Goal: Task Accomplishment & Management: Manage account settings

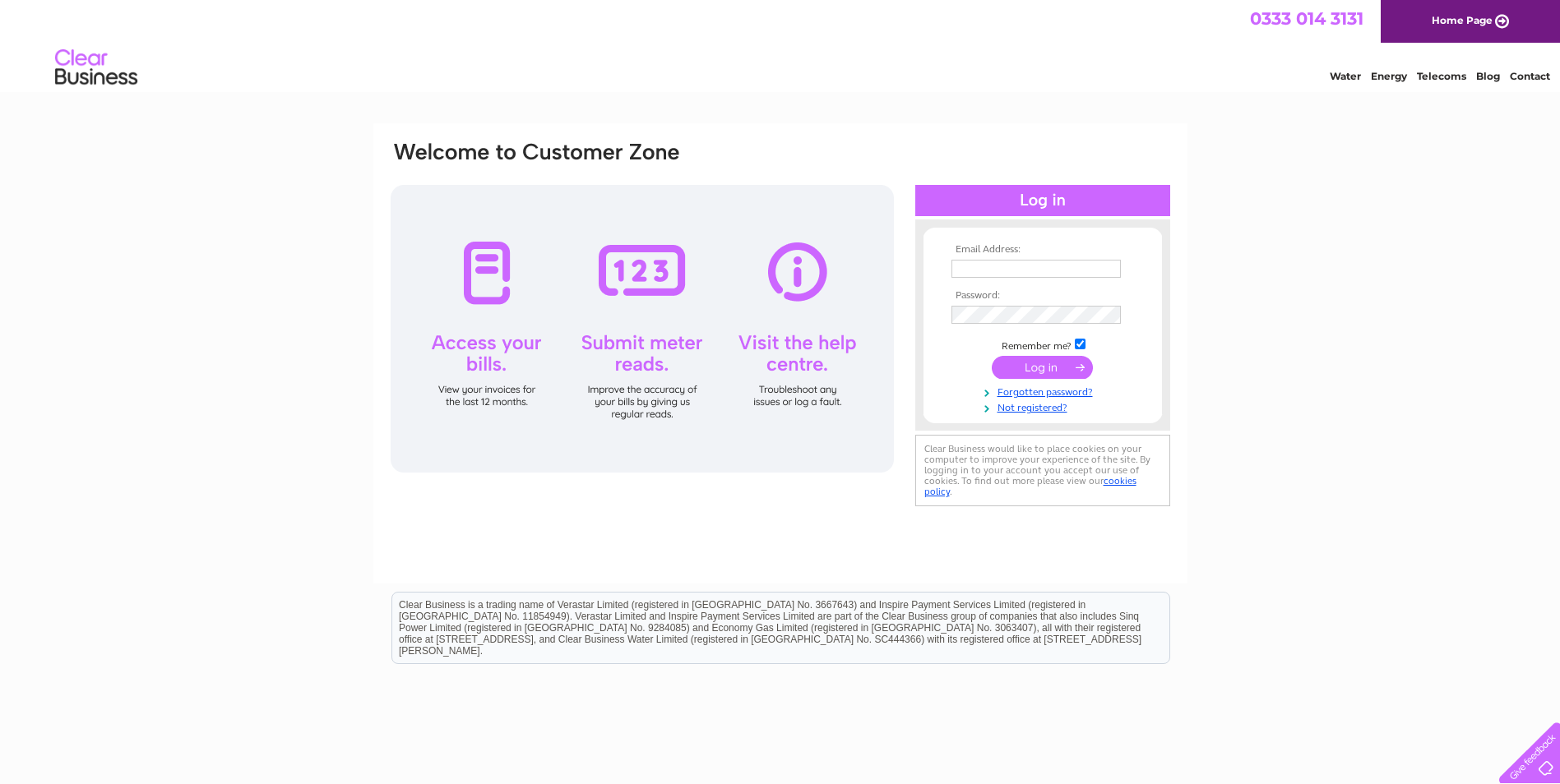
type input "rainelewis27@hotmail.co.uk"
click at [1031, 366] on input "submit" at bounding box center [1042, 367] width 101 height 23
click at [1071, 351] on tbody "Email Address: rainelewis27@hotmail.co.uk Password: Remember me?" at bounding box center [1042, 329] width 191 height 170
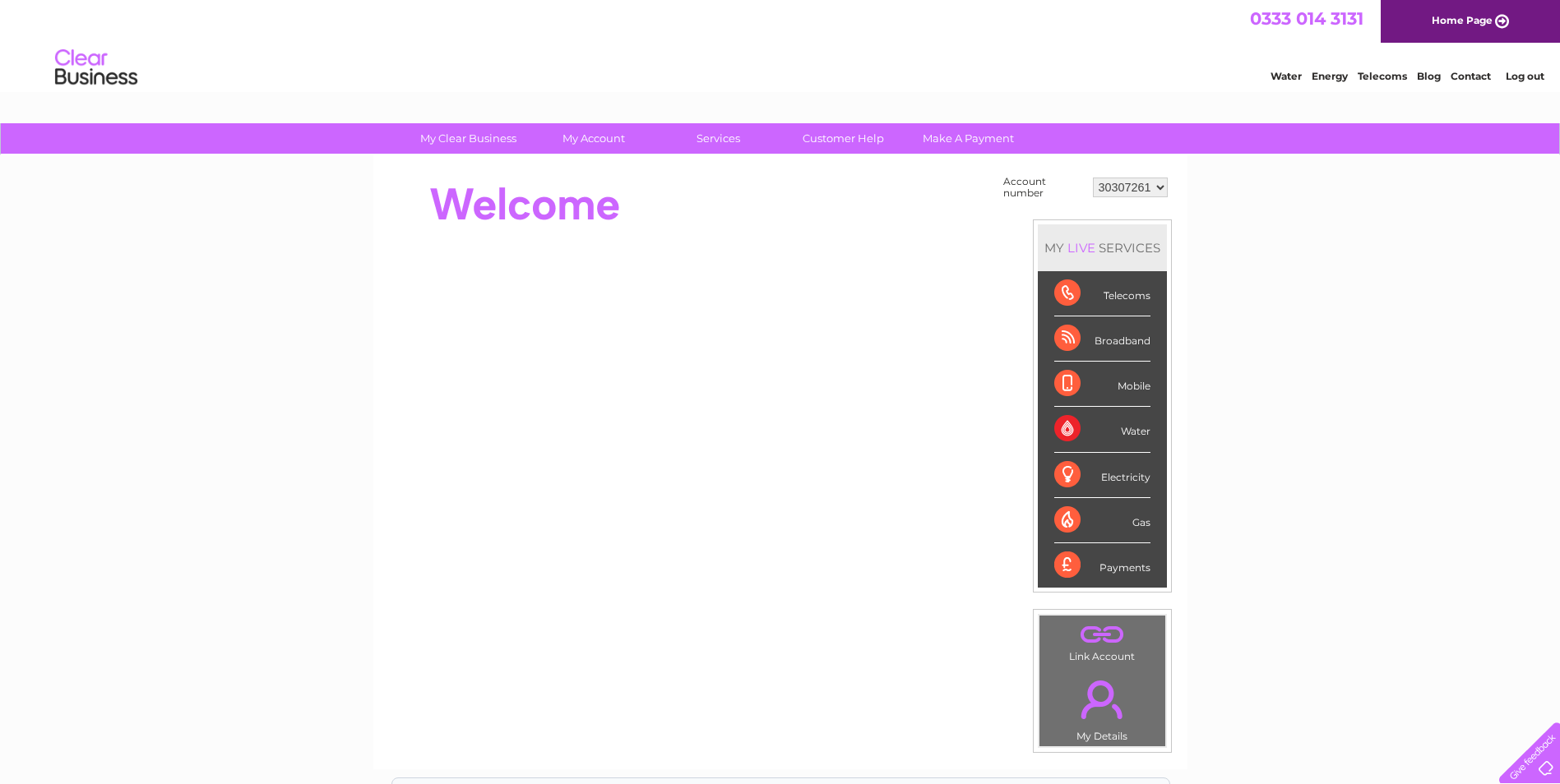
click at [1146, 340] on div "Broadband" at bounding box center [1102, 339] width 96 height 45
drag, startPoint x: 1146, startPoint y: 340, endPoint x: 1074, endPoint y: 336, distance: 72.1
click at [1074, 336] on div "Broadband" at bounding box center [1102, 339] width 96 height 45
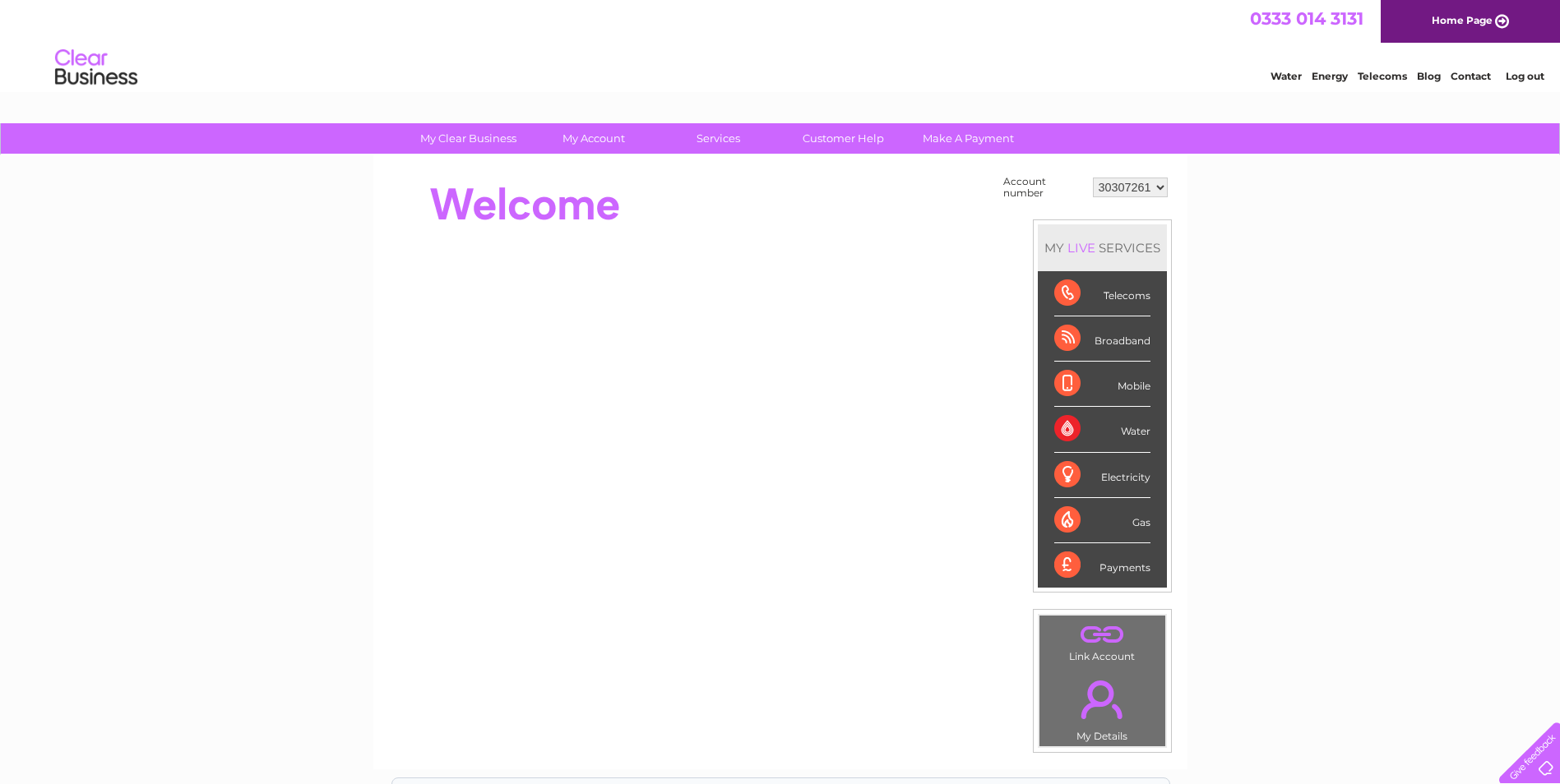
click at [1130, 342] on div "Broadband" at bounding box center [1102, 339] width 96 height 45
drag, startPoint x: 1017, startPoint y: 318, endPoint x: 1247, endPoint y: 247, distance: 240.7
click at [1247, 247] on div "My Clear Business Login Details My Details My Preferences Link Account My Accou…" at bounding box center [780, 586] width 1560 height 927
click at [1138, 342] on div "Broadband" at bounding box center [1102, 339] width 96 height 45
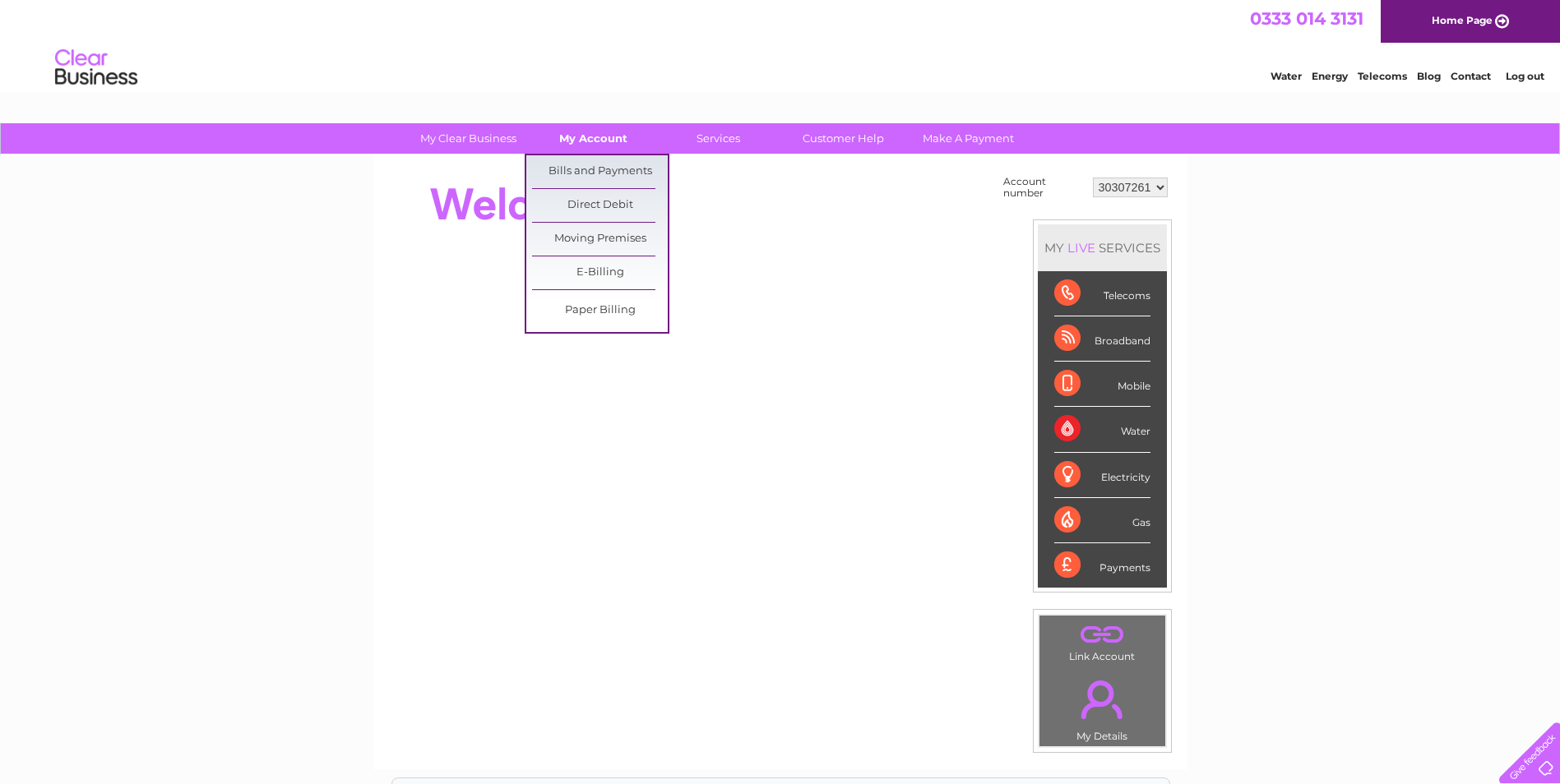
click at [580, 136] on link "My Account" at bounding box center [593, 138] width 136 height 31
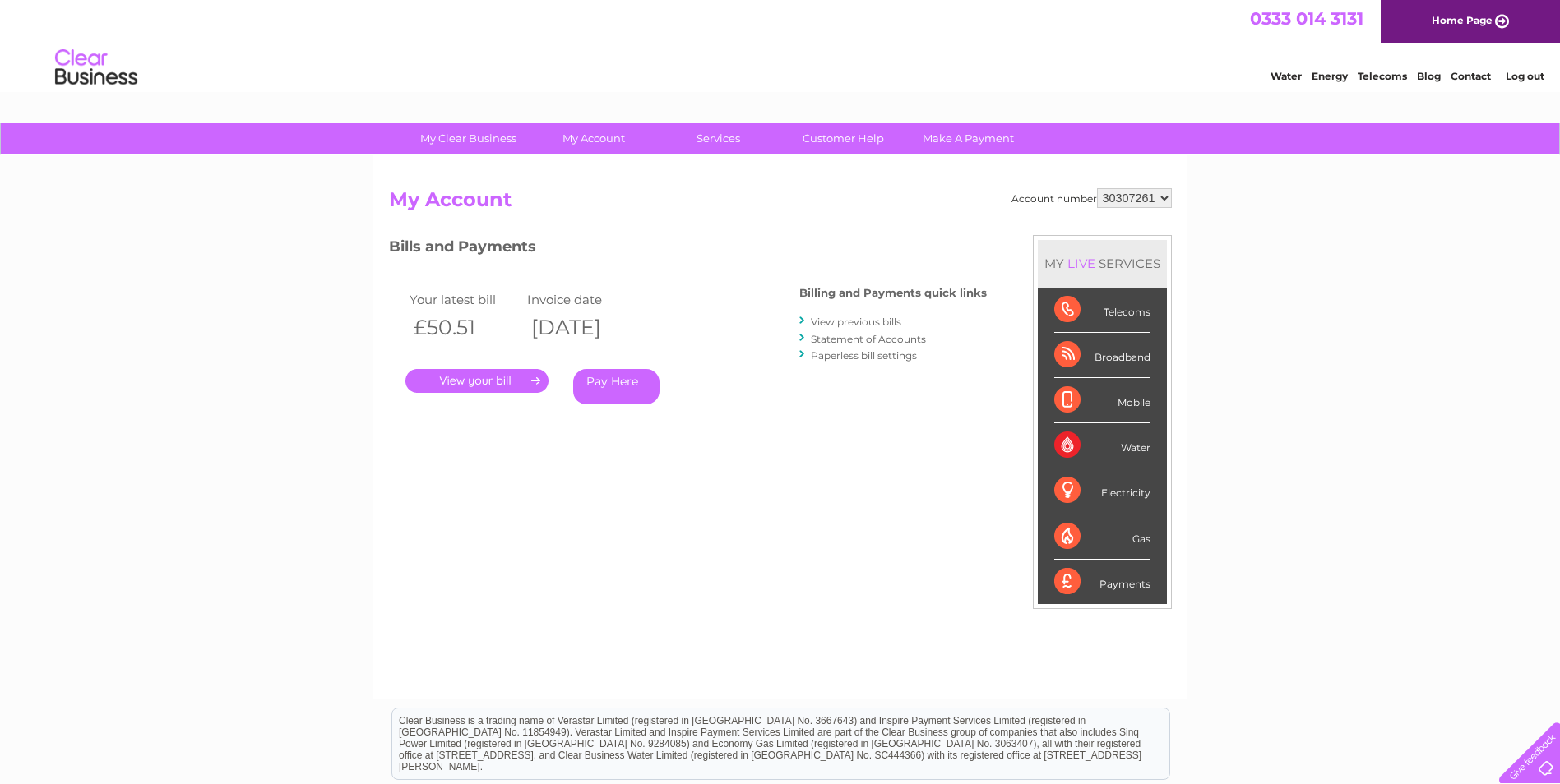
click at [546, 379] on link "." at bounding box center [476, 380] width 143 height 24
click at [524, 380] on link "." at bounding box center [476, 380] width 143 height 24
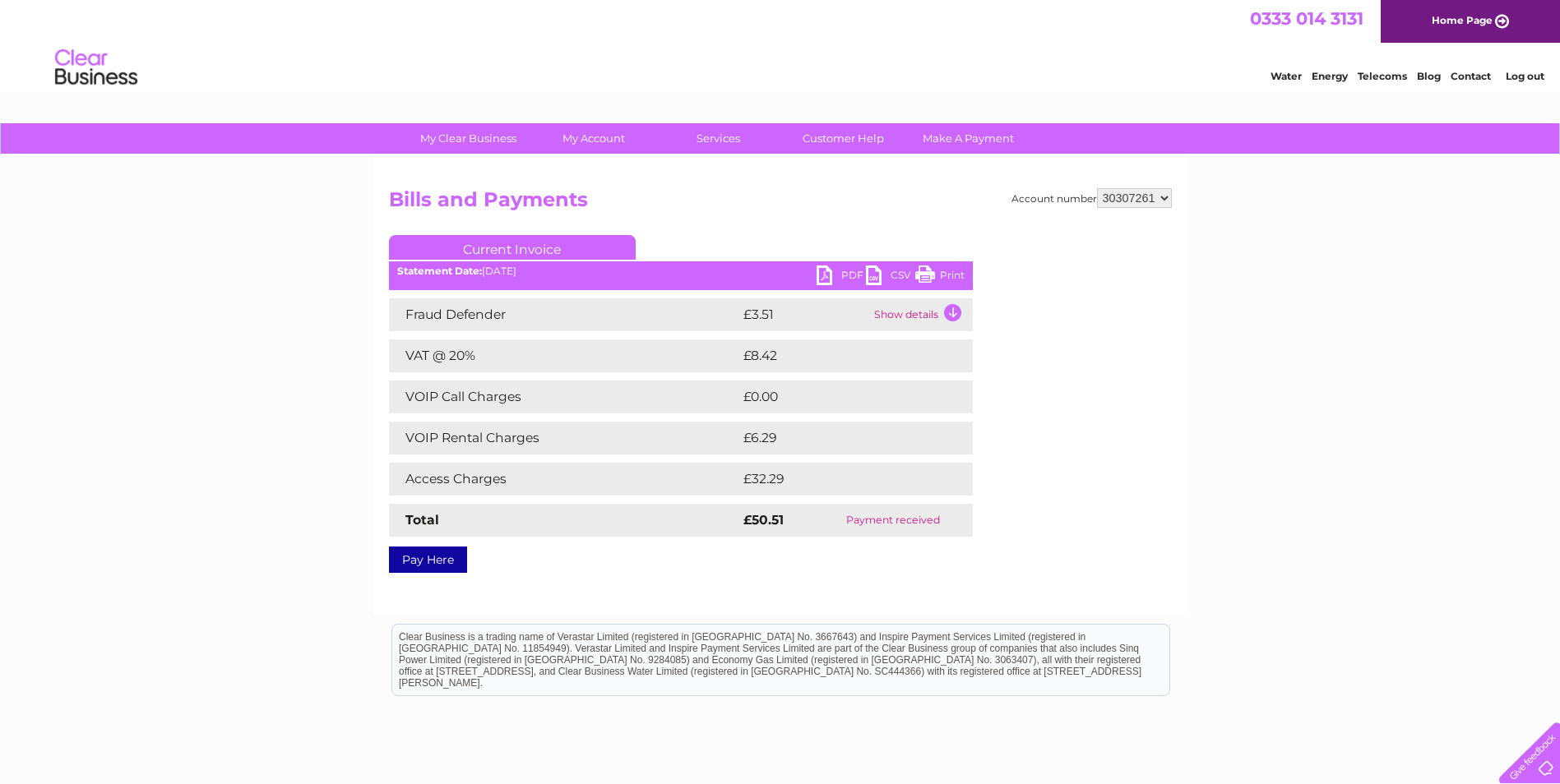
click at [925, 270] on link "Print" at bounding box center [940, 277] width 50 height 24
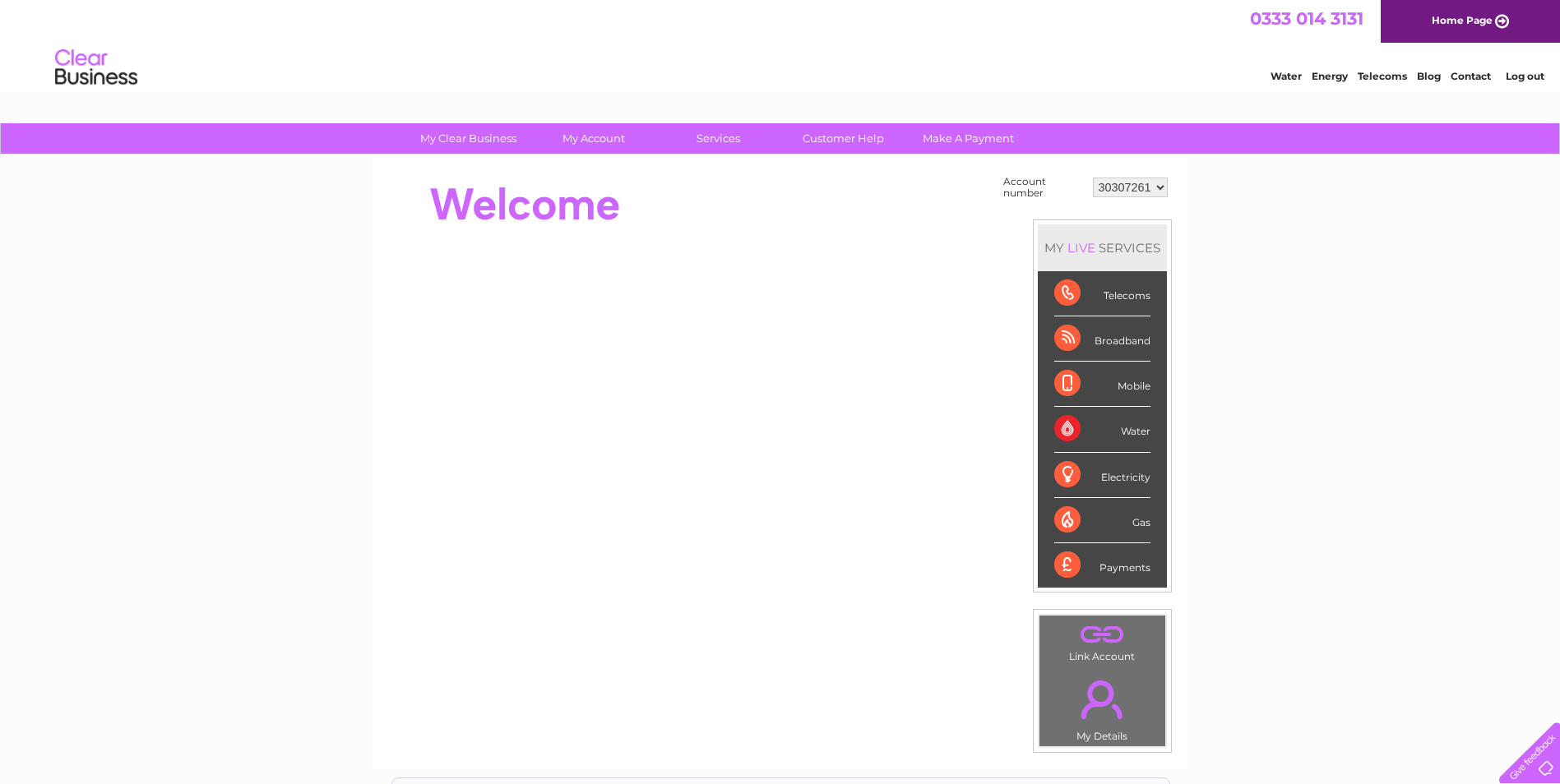
click at [1117, 332] on div "Broadband" at bounding box center [1102, 339] width 96 height 45
drag, startPoint x: 1117, startPoint y: 332, endPoint x: 1117, endPoint y: 345, distance: 13.0
click at [1117, 345] on div "Broadband" at bounding box center [1102, 339] width 96 height 45
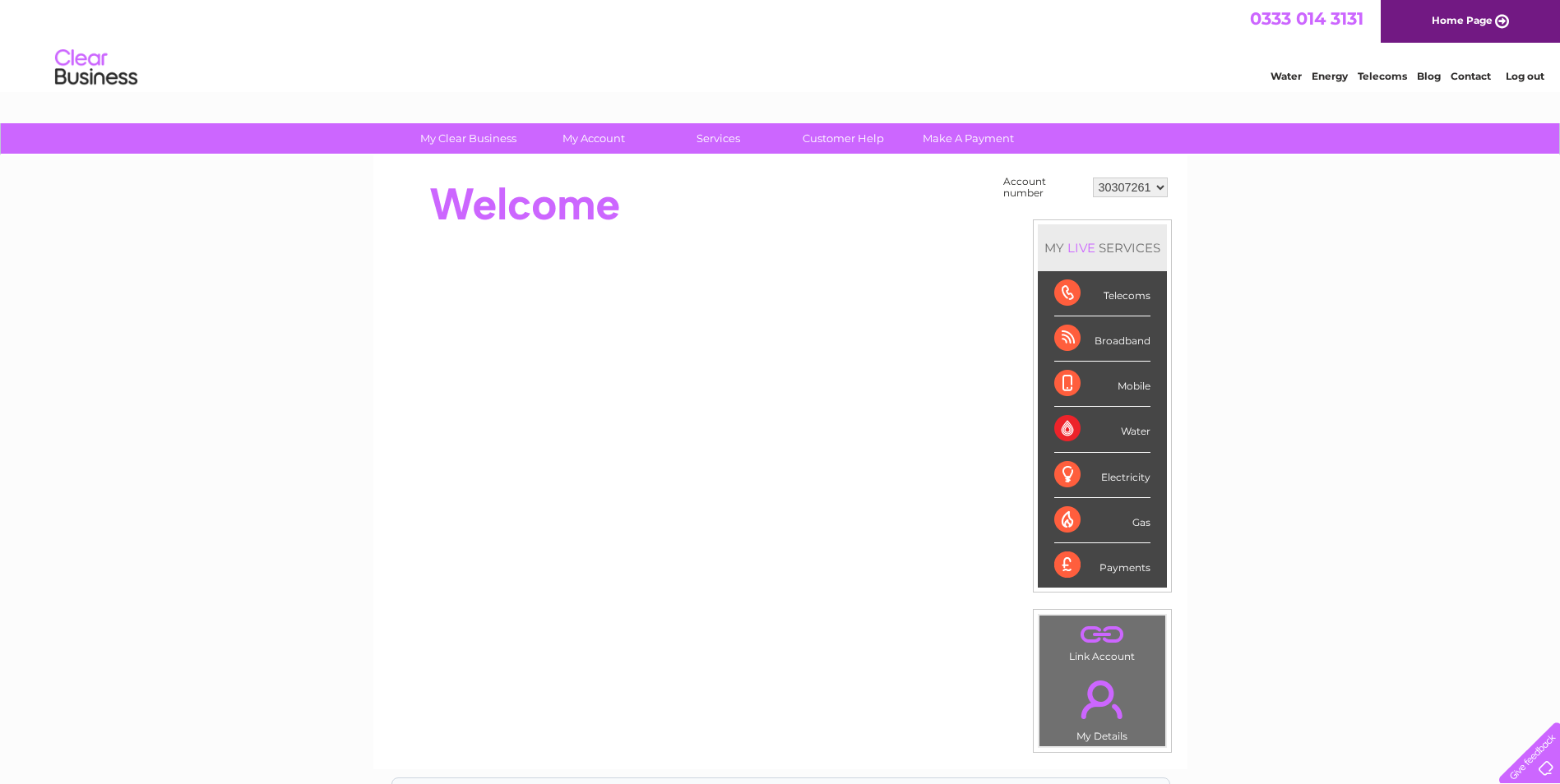
drag, startPoint x: 1117, startPoint y: 345, endPoint x: 1055, endPoint y: 341, distance: 62.1
click at [1050, 342] on li "Broadband" at bounding box center [1103, 339] width 129 height 45
click at [1073, 336] on div "Broadband" at bounding box center [1102, 339] width 96 height 45
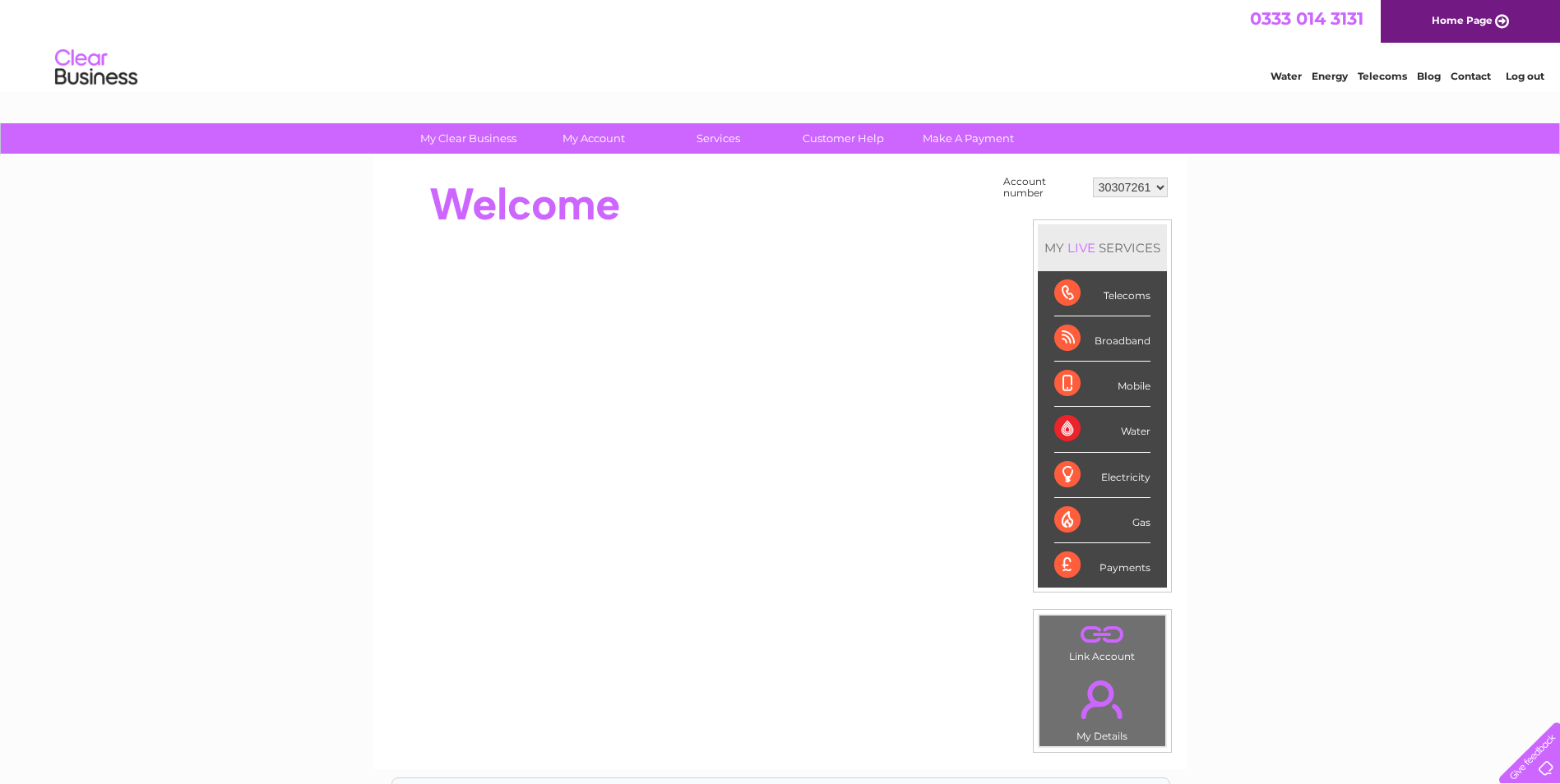
click at [1074, 341] on div "Broadband" at bounding box center [1102, 339] width 96 height 45
click at [1128, 342] on div "Broadband" at bounding box center [1102, 339] width 96 height 45
drag, startPoint x: 1128, startPoint y: 342, endPoint x: 1120, endPoint y: 342, distance: 8.0
click at [1123, 342] on div "Broadband" at bounding box center [1102, 339] width 96 height 45
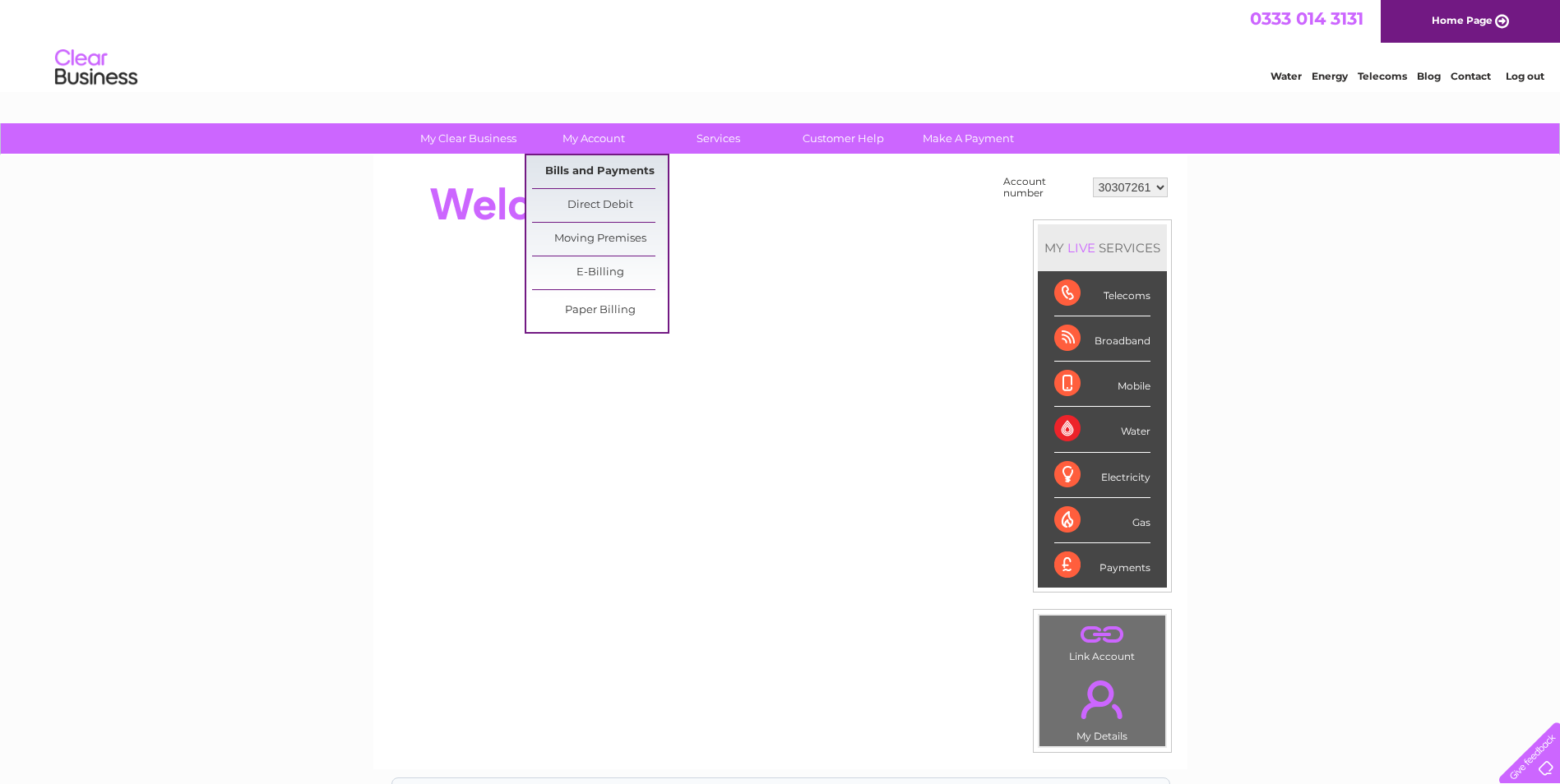
click at [628, 169] on link "Bills and Payments" at bounding box center [600, 172] width 136 height 33
click at [624, 178] on link "Bills and Payments" at bounding box center [600, 172] width 136 height 33
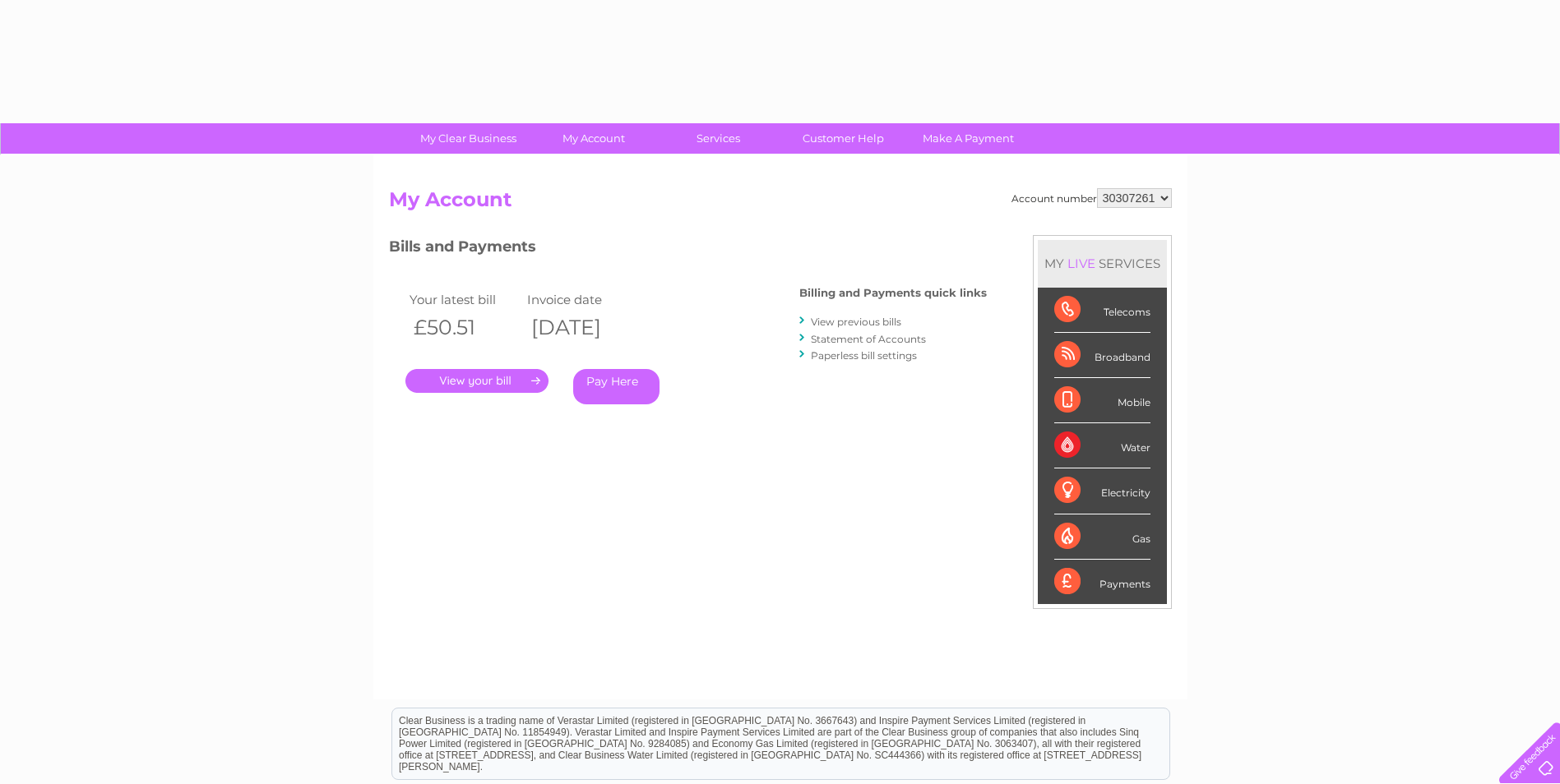
click at [505, 375] on link "." at bounding box center [476, 380] width 143 height 24
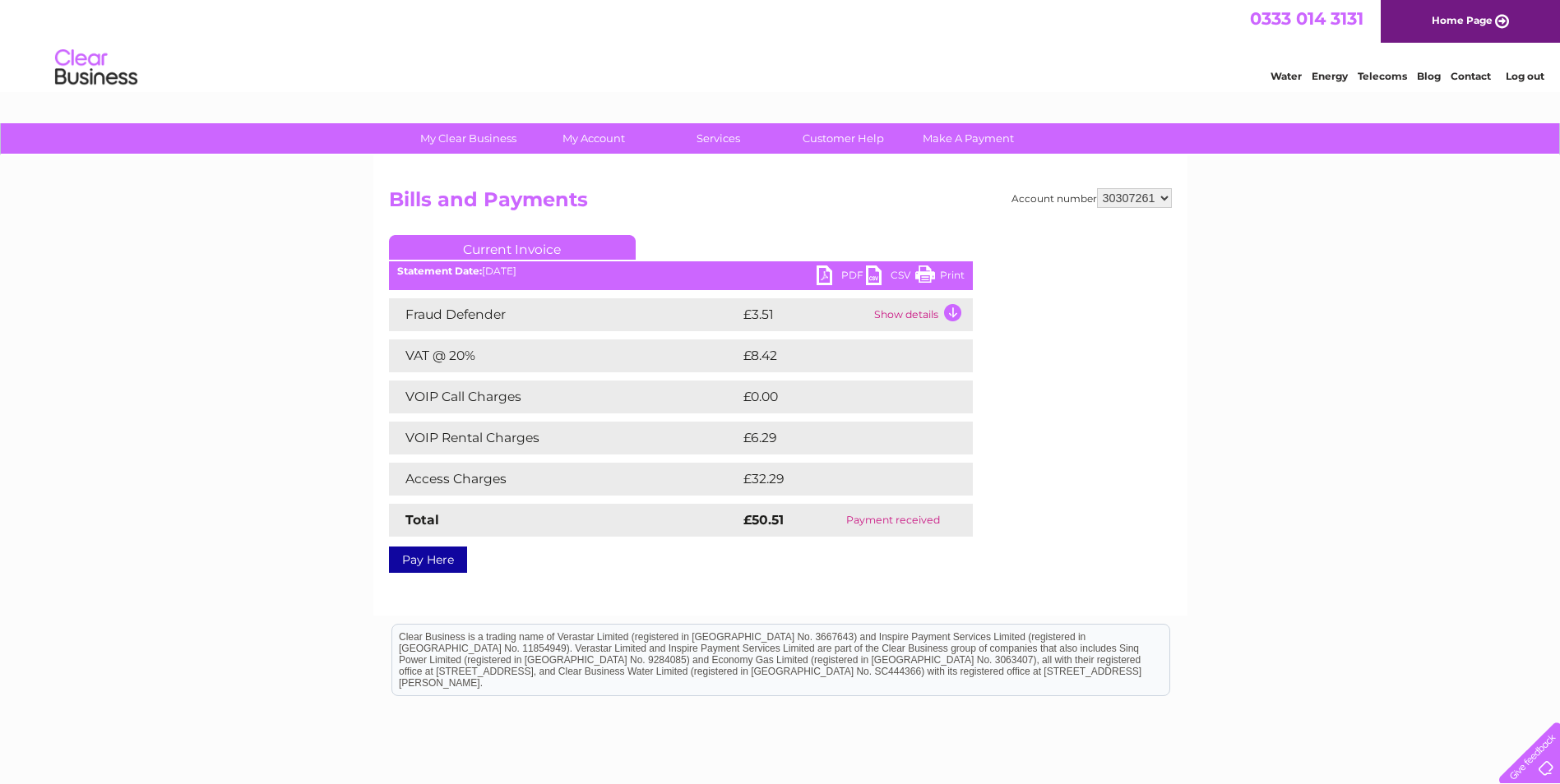
click at [945, 264] on ul "Current Invoice" at bounding box center [681, 250] width 584 height 31
click at [943, 278] on link "Print" at bounding box center [940, 277] width 50 height 24
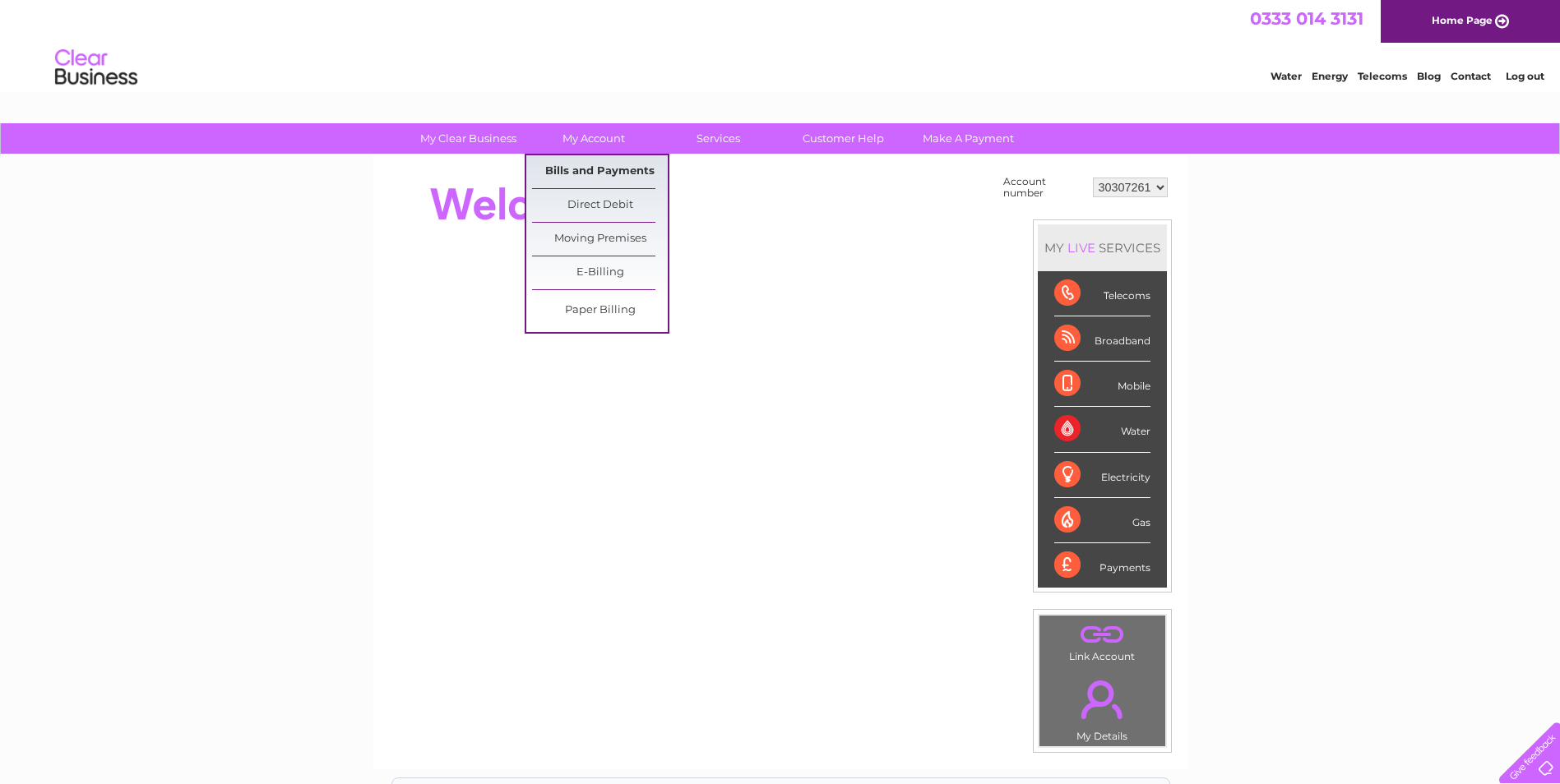
click at [627, 170] on link "Bills and Payments" at bounding box center [600, 172] width 136 height 33
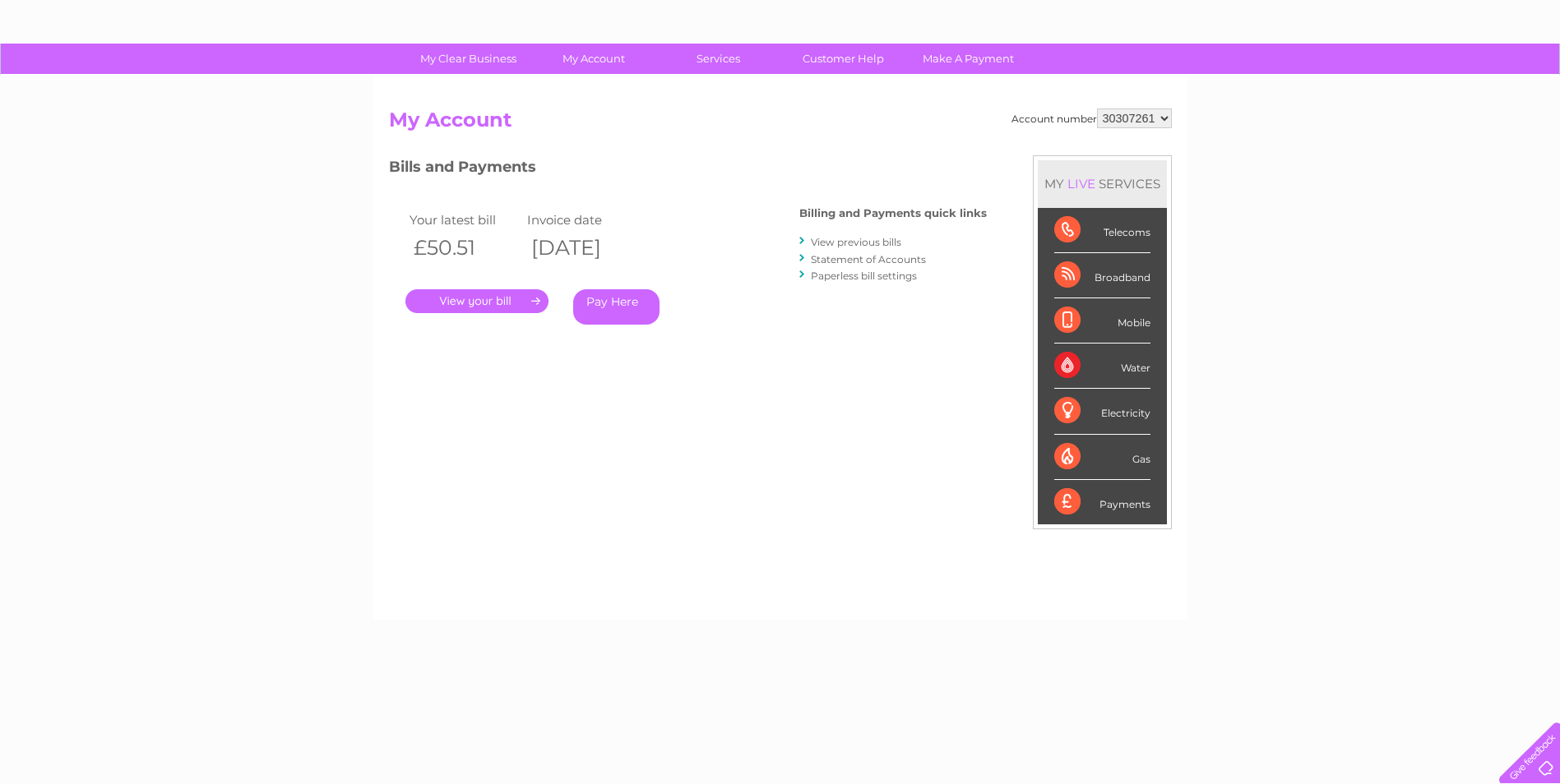
scroll to position [82, 0]
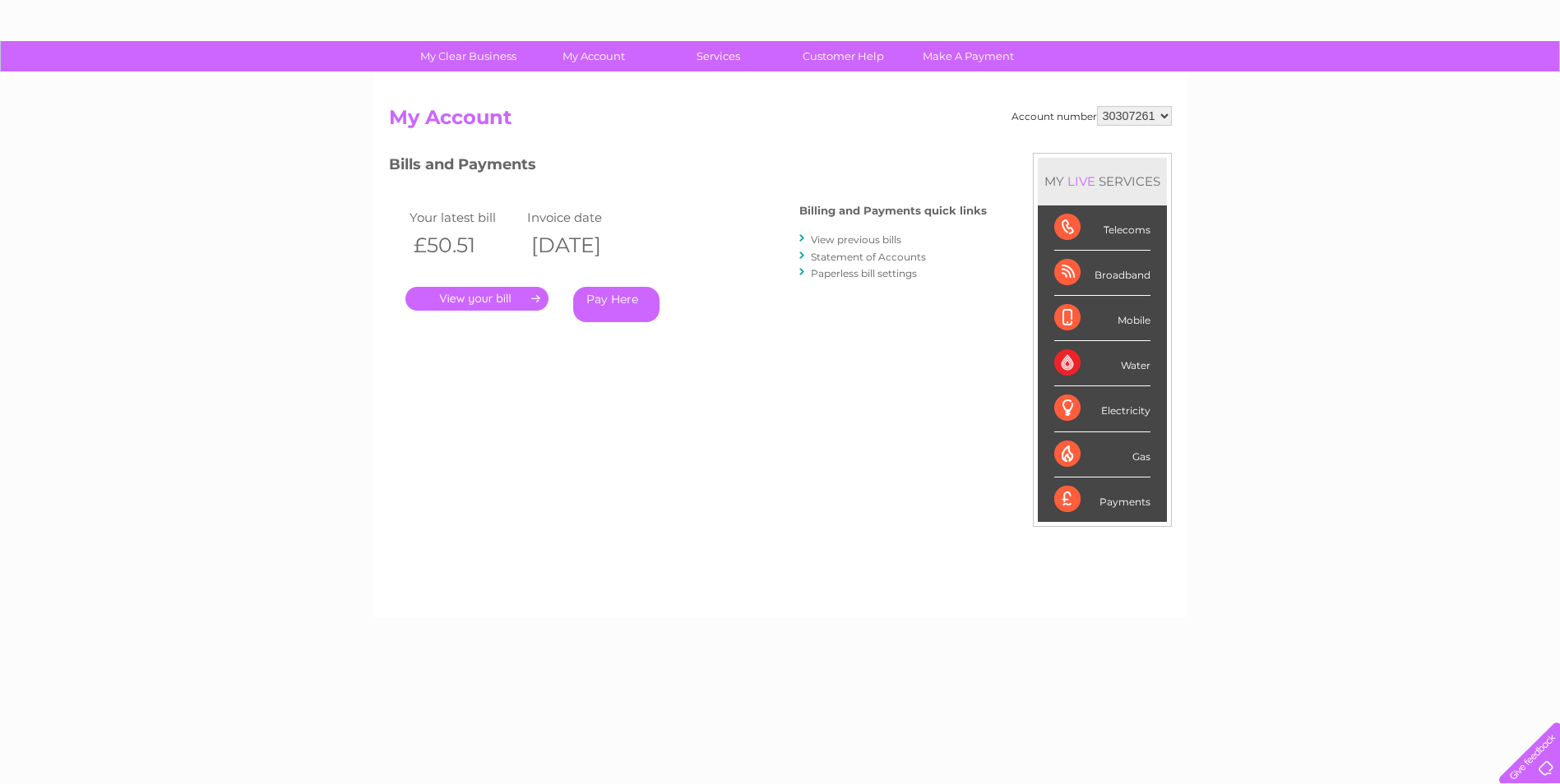
click at [527, 299] on link "." at bounding box center [476, 299] width 143 height 24
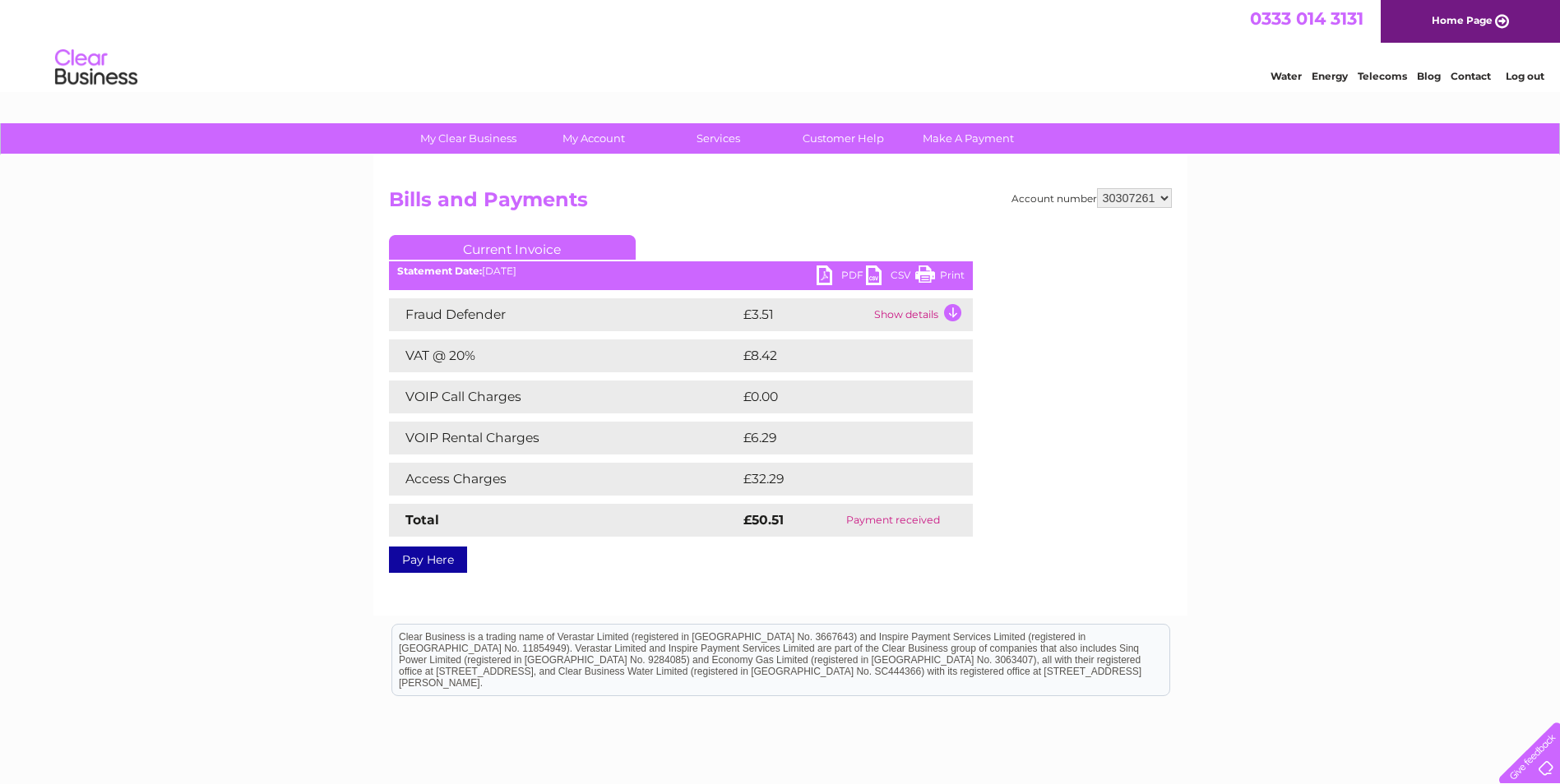
click at [954, 276] on link "Print" at bounding box center [940, 277] width 50 height 24
